Goal: Find specific page/section: Find specific page/section

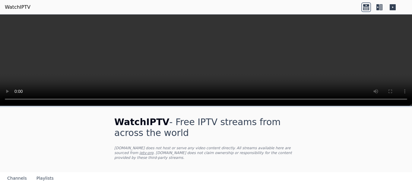
scroll to position [90, 0]
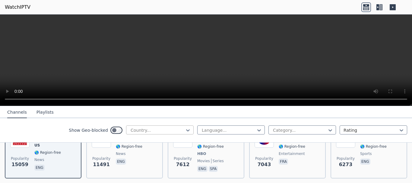
click at [160, 131] on div at bounding box center [157, 130] width 55 height 6
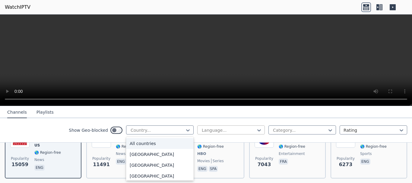
click at [203, 132] on div at bounding box center [228, 130] width 55 height 6
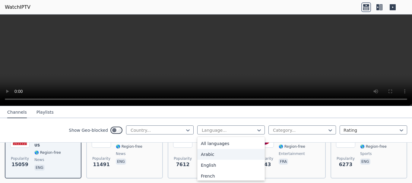
click at [202, 155] on div "Arabic" at bounding box center [231, 154] width 68 height 11
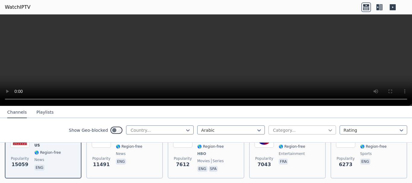
click at [327, 131] on icon at bounding box center [330, 130] width 6 height 6
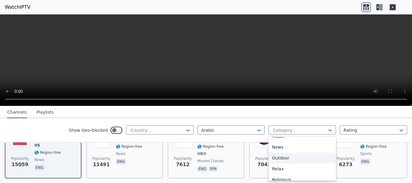
scroll to position [241, 0]
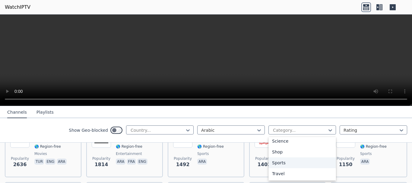
click at [278, 162] on div "Sports" at bounding box center [302, 162] width 68 height 11
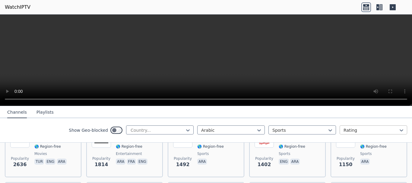
click at [353, 131] on div at bounding box center [370, 130] width 55 height 6
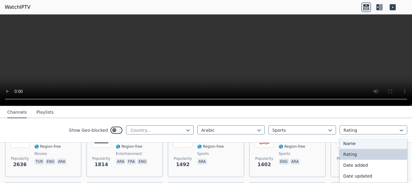
click at [348, 142] on div "Name" at bounding box center [374, 143] width 68 height 11
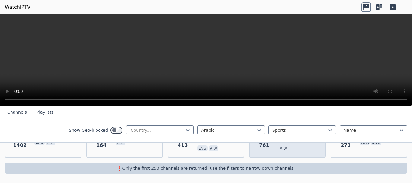
scroll to position [223, 0]
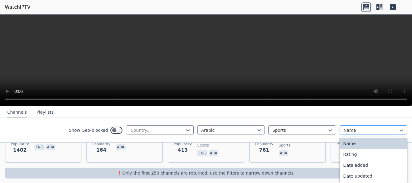
click at [349, 131] on div at bounding box center [370, 130] width 55 height 6
click at [350, 142] on div "Name" at bounding box center [374, 143] width 68 height 11
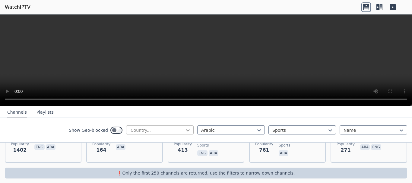
click at [185, 131] on icon at bounding box center [188, 130] width 6 height 6
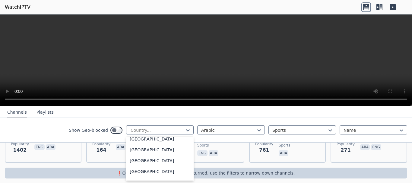
scroll to position [784, 0]
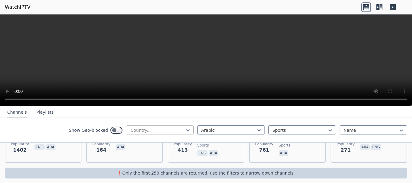
click at [165, 132] on div at bounding box center [157, 130] width 55 height 6
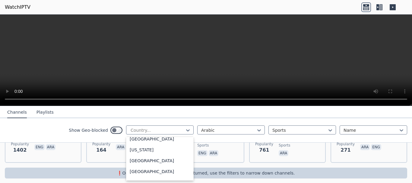
scroll to position [1628, 0]
click at [130, 161] on div "[GEOGRAPHIC_DATA]" at bounding box center [160, 160] width 68 height 11
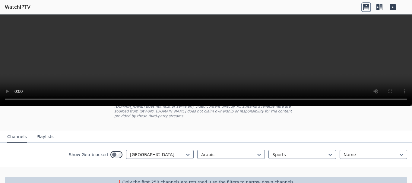
scroll to position [39, 0]
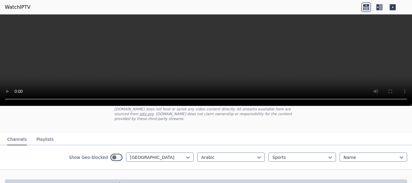
click at [37, 135] on button "Playlists" at bounding box center [44, 139] width 17 height 11
